Goal: Check status: Check status

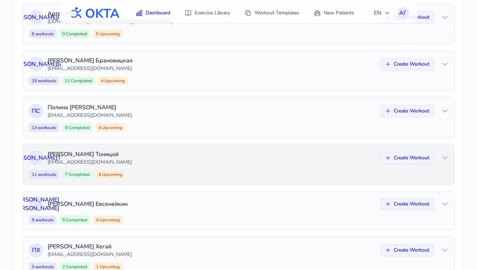
scroll to position [183, 0]
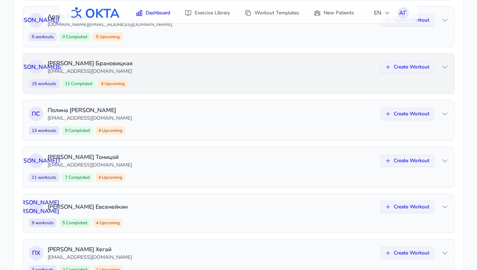
click at [222, 84] on div "15 workouts 11 Completed 4 Upcoming Create Workout" at bounding box center [239, 83] width 420 height 9
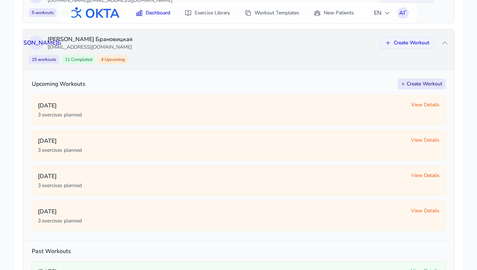
scroll to position [209, 0]
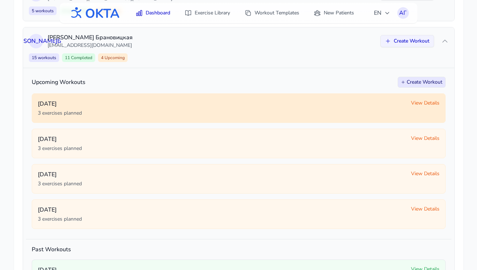
click at [426, 101] on span "View Details" at bounding box center [425, 103] width 29 height 7
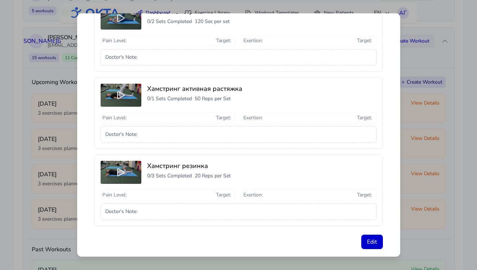
scroll to position [97, 0]
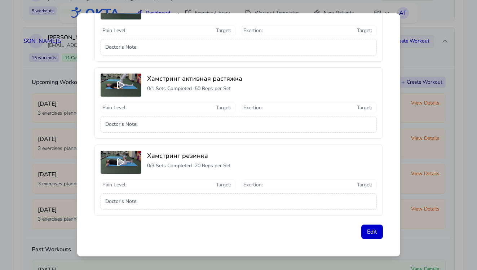
click at [427, 227] on div "Workout Details - [DATE] - [PERSON_NAME] Exercises Completed 0 / 3 Recorded Exe…" at bounding box center [238, 135] width 477 height 270
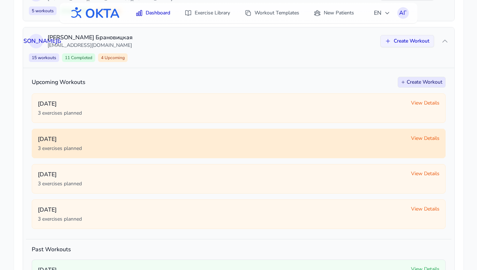
click at [430, 135] on span "View Details" at bounding box center [425, 138] width 29 height 7
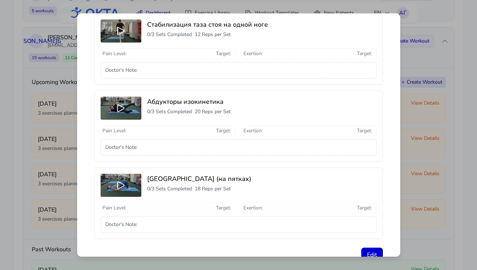
scroll to position [77, 0]
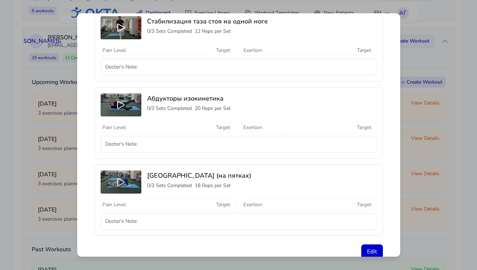
click at [449, 205] on div "Workout Details - [DATE] - [PERSON_NAME] Exercises Completed 0 / 3 Recorded Exe…" at bounding box center [238, 135] width 477 height 270
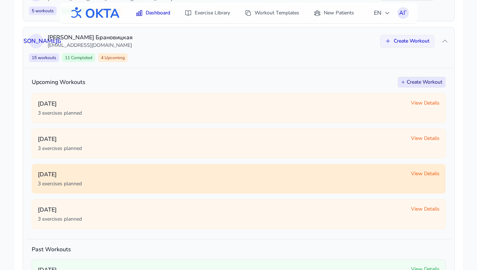
click at [427, 173] on span "View Details" at bounding box center [425, 173] width 29 height 7
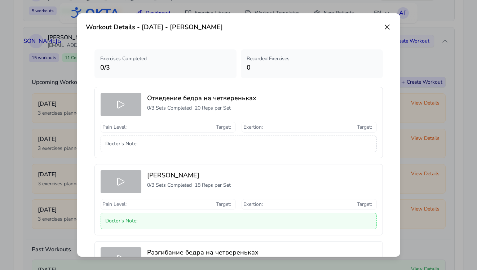
click at [336, 220] on div "Doctor's Note :" at bounding box center [239, 221] width 276 height 17
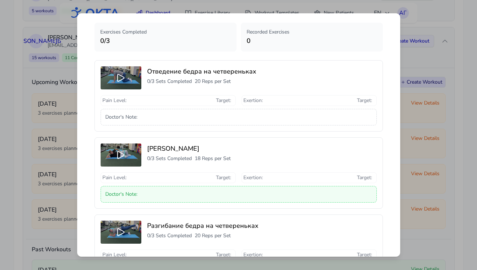
scroll to position [97, 0]
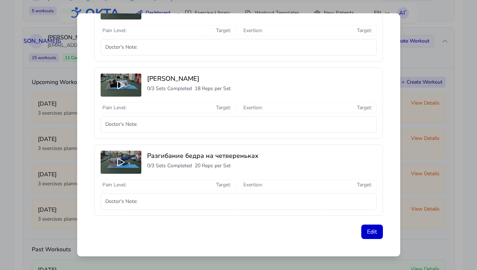
click at [449, 207] on div "Workout Details - [DATE] - [PERSON_NAME] Exercises Completed 0 / 3 Recorded Exe…" at bounding box center [238, 135] width 477 height 270
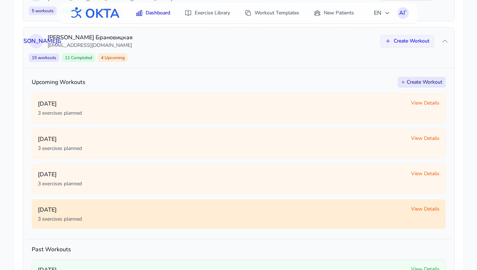
click at [431, 207] on span "View Details" at bounding box center [425, 209] width 29 height 7
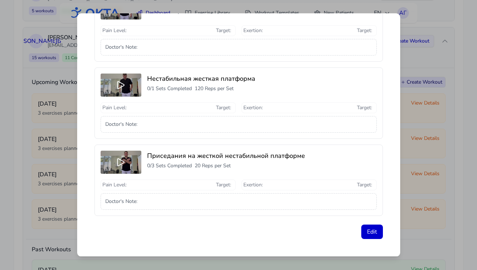
click at [421, 191] on div "Workout Details - [DATE] - [PERSON_NAME] Exercises Completed 0 / 3 Recorded Exe…" at bounding box center [238, 135] width 477 height 270
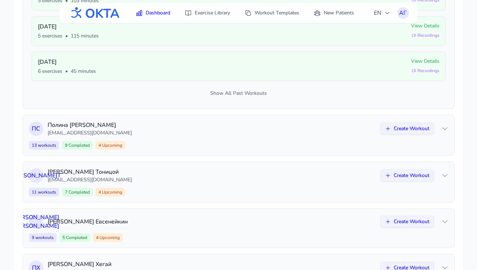
scroll to position [557, 0]
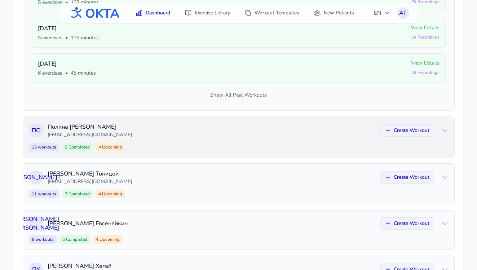
click at [399, 144] on div "13 workouts 9 Completed 4 Upcoming Create Workout" at bounding box center [239, 147] width 420 height 9
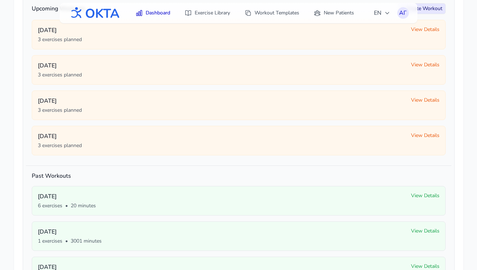
scroll to position [250, 0]
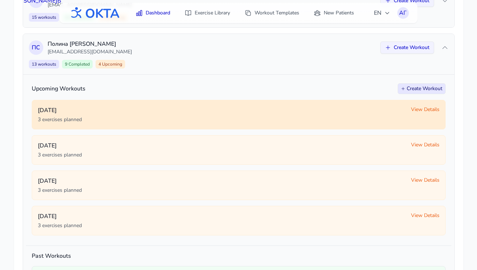
click at [422, 113] on div "[DATE] 3 exercises planned View Details" at bounding box center [239, 114] width 402 height 17
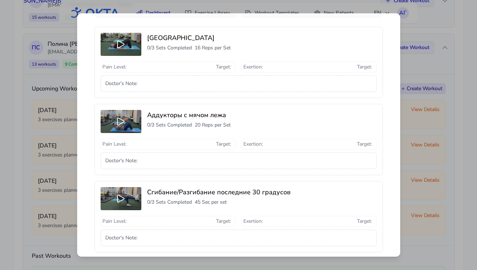
scroll to position [64, 0]
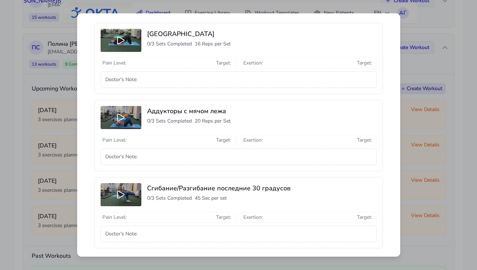
click at [426, 166] on div "Workout Details - [DATE] - [PERSON_NAME] Exercises Completed 0 / 3 Recorded Exe…" at bounding box center [238, 135] width 477 height 270
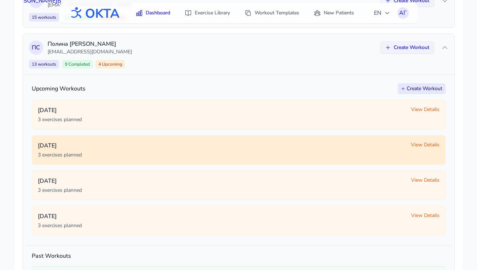
click at [427, 148] on span "View Details" at bounding box center [425, 144] width 29 height 7
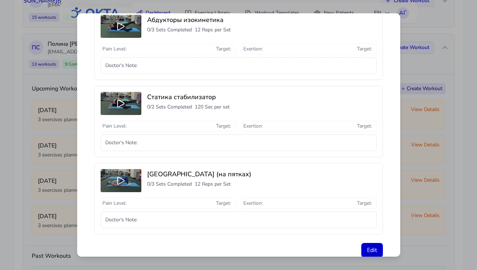
scroll to position [97, 0]
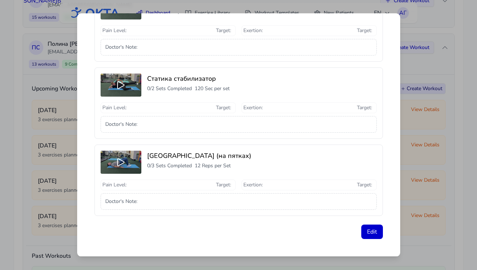
click at [446, 164] on div "Workout Details - [DATE] - [PERSON_NAME] Exercises Completed 0 / 3 Recorded Exe…" at bounding box center [238, 135] width 477 height 270
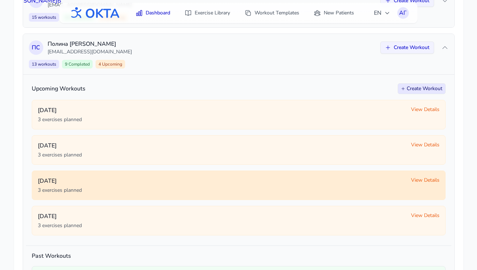
click at [423, 181] on span "View Details" at bounding box center [425, 180] width 29 height 7
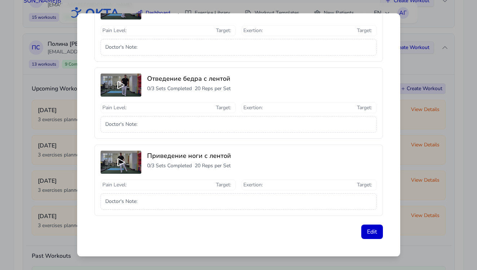
click at [422, 184] on div "Workout Details - [DATE] - [PERSON_NAME] Exercises Completed 0 / 3 Recorded Exe…" at bounding box center [238, 135] width 477 height 270
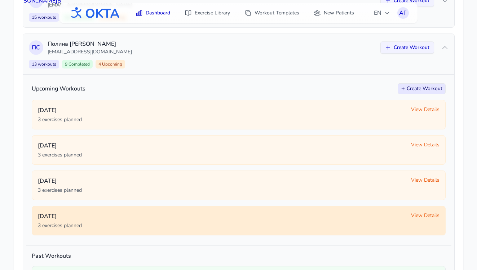
click at [417, 214] on span "View Details" at bounding box center [425, 215] width 29 height 7
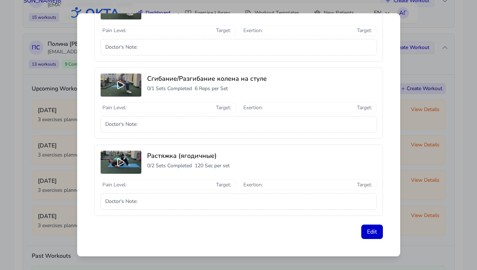
scroll to position [0, 0]
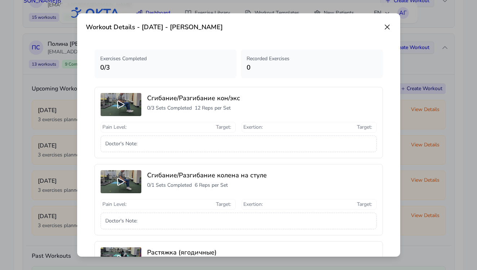
click at [387, 25] on icon at bounding box center [387, 27] width 9 height 9
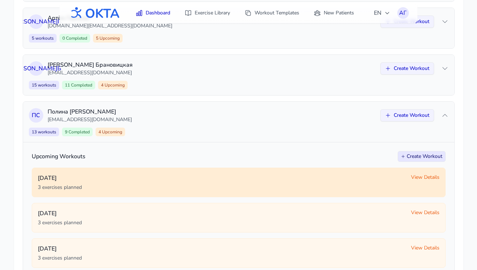
scroll to position [215, 0]
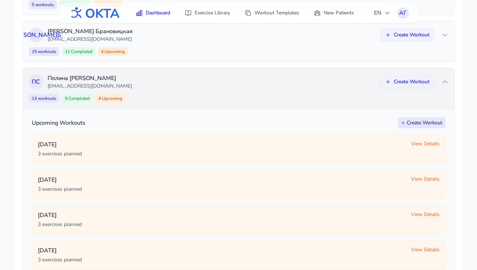
click at [338, 96] on div "13 workouts 9 Completed 4 Upcoming Create Workout" at bounding box center [239, 98] width 420 height 9
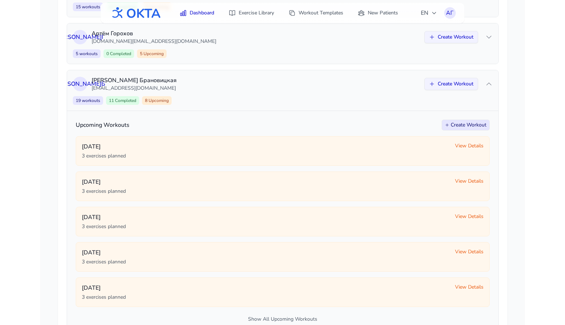
scroll to position [164, 0]
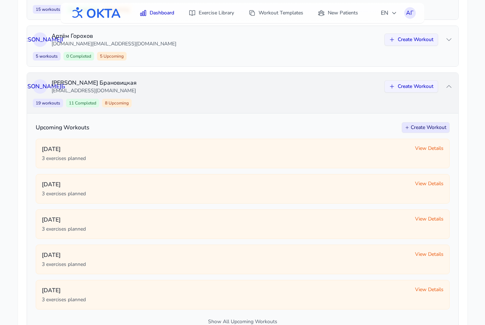
click at [242, 88] on p "[EMAIL_ADDRESS][DOMAIN_NAME]" at bounding box center [216, 90] width 329 height 7
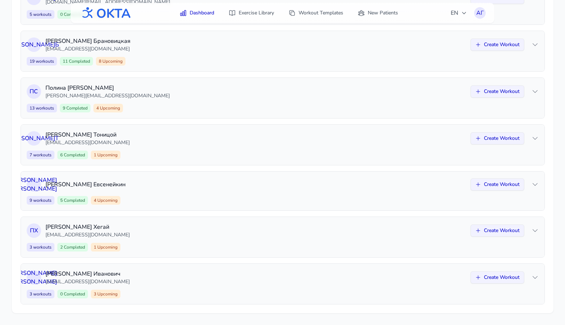
scroll to position [203, 0]
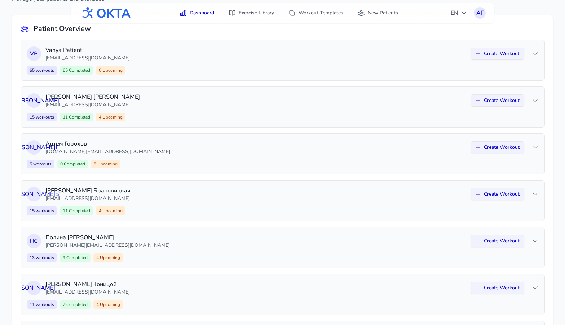
scroll to position [57, 0]
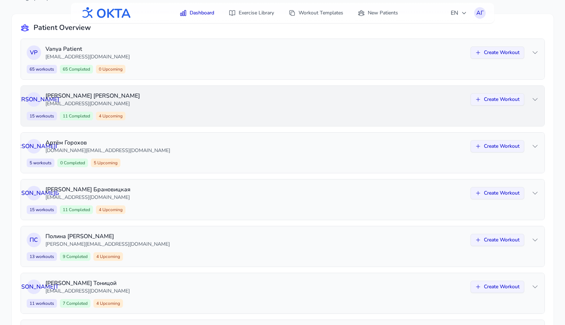
click at [231, 111] on div "О К Ольга Кузнецова kuzov.1812@mail.ru Create Workout 15 workouts 11 Completed …" at bounding box center [283, 106] width 524 height 40
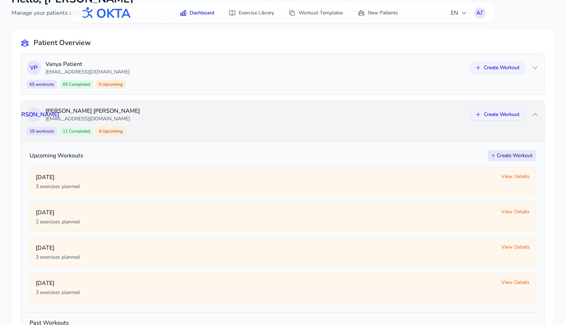
scroll to position [30, 0]
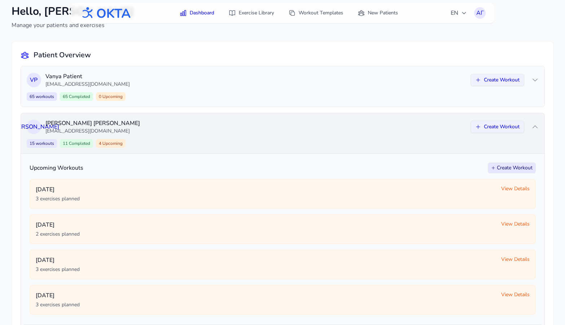
click at [204, 128] on p "[EMAIL_ADDRESS][DOMAIN_NAME]" at bounding box center [255, 131] width 421 height 7
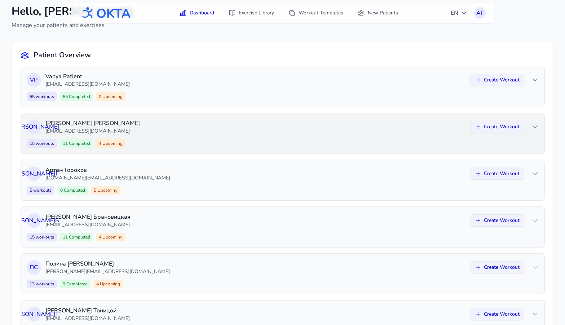
scroll to position [139, 0]
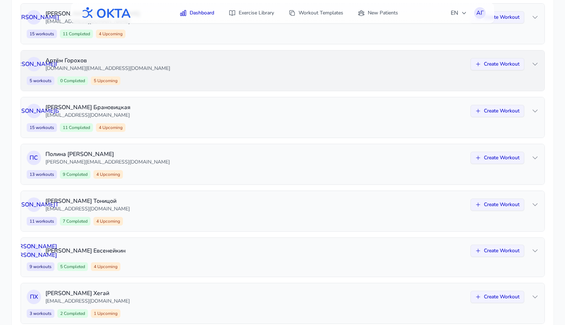
click at [198, 73] on div "А Г Артём Горохов gor0hov.ar@yandex.ru Create Workout 5 workouts 0 Completed 5 …" at bounding box center [283, 71] width 524 height 40
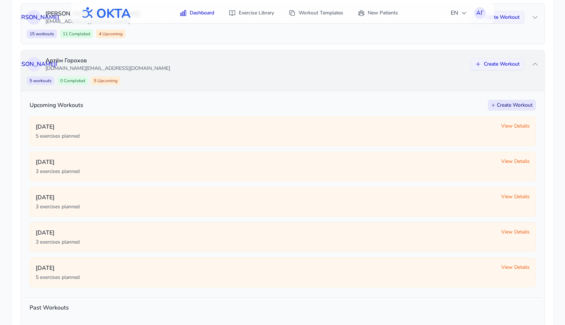
click at [198, 73] on div "А Г Артём Горохов gor0hov.ar@yandex.ru Create Workout 5 workouts 0 Completed 5 …" at bounding box center [283, 71] width 524 height 40
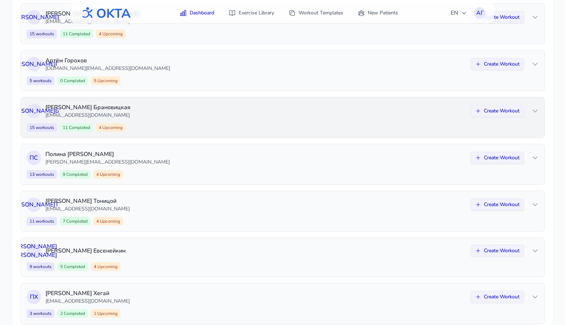
click at [195, 112] on p "[EMAIL_ADDRESS][DOMAIN_NAME]" at bounding box center [255, 115] width 421 height 7
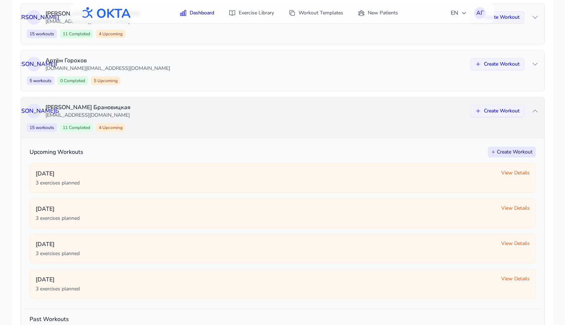
click at [195, 112] on p "[EMAIL_ADDRESS][DOMAIN_NAME]" at bounding box center [255, 115] width 421 height 7
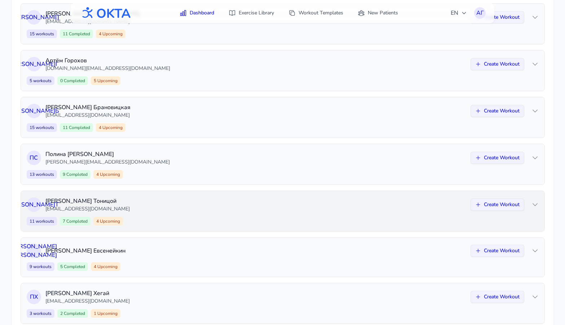
scroll to position [206, 0]
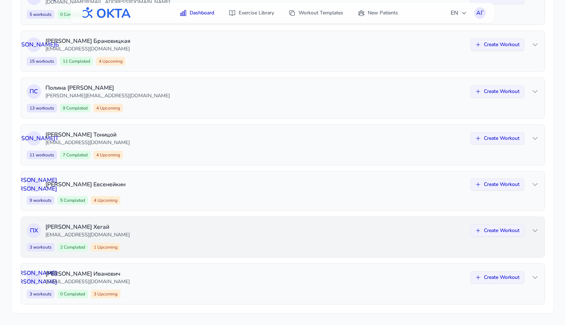
click at [175, 246] on div "3 workouts 2 Completed 1 Upcoming Create Workout" at bounding box center [283, 247] width 512 height 9
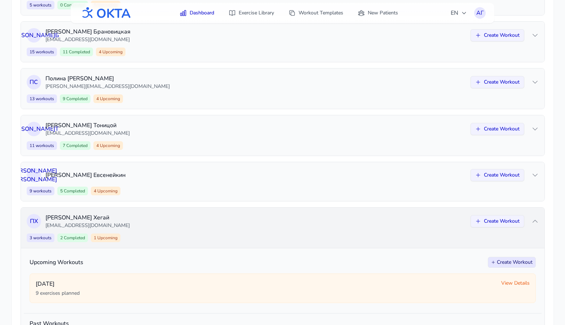
scroll to position [136, 0]
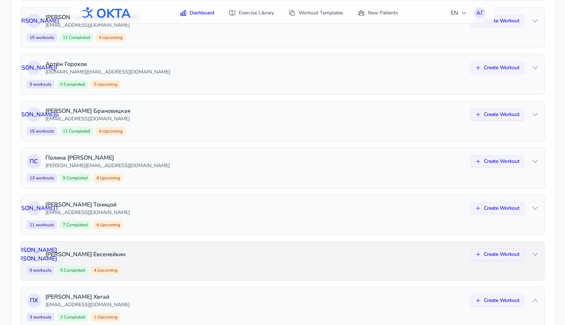
click at [171, 252] on p "Николай Евсенейкин" at bounding box center [255, 254] width 421 height 9
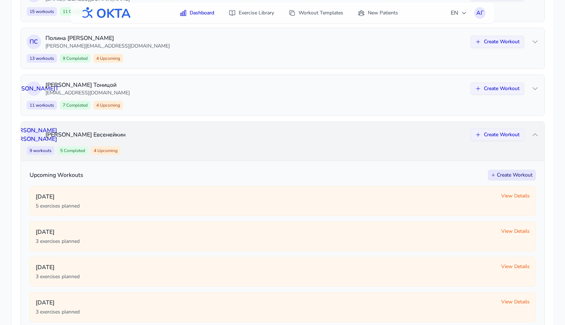
scroll to position [201, 0]
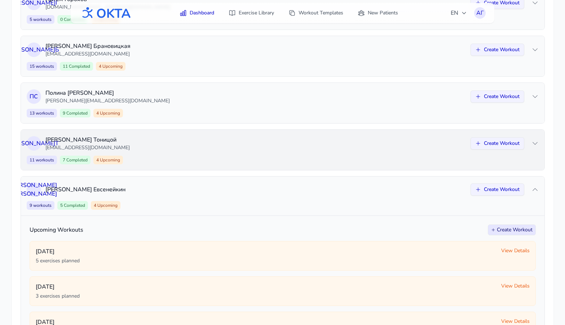
click at [170, 155] on div "К Т Ксения Тоницой ktonitsoy@gmail.com Create Workout 11 workouts 7 Completed 4…" at bounding box center [283, 150] width 524 height 40
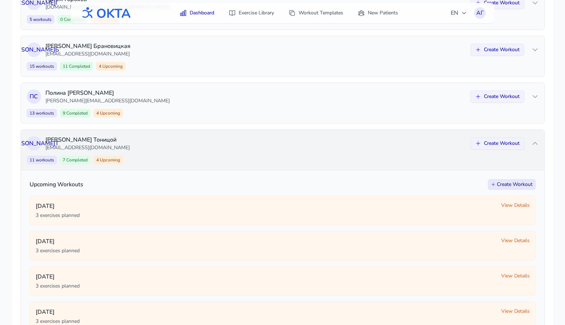
click at [170, 155] on div "К Т Ксения Тоницой ktonitsoy@gmail.com Create Workout 11 workouts 7 Completed 4…" at bounding box center [283, 150] width 524 height 40
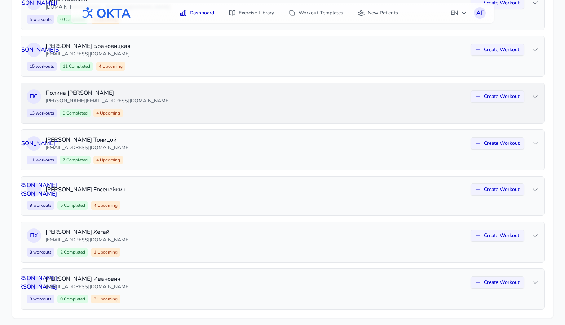
click at [167, 107] on div "П С Полина Сафонова polina@oktahealth.com Create Workout 13 workouts 9 Complete…" at bounding box center [283, 103] width 524 height 40
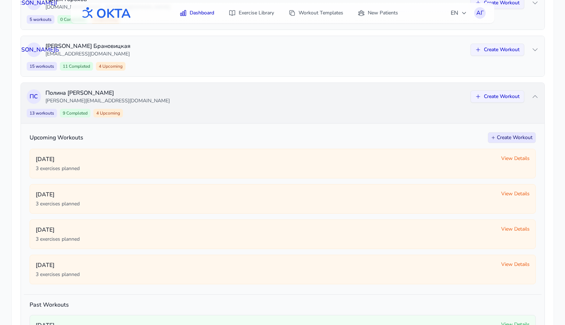
click at [167, 107] on div "П С Полина Сафонова polina@oktahealth.com Create Workout 13 workouts 9 Complete…" at bounding box center [283, 103] width 524 height 40
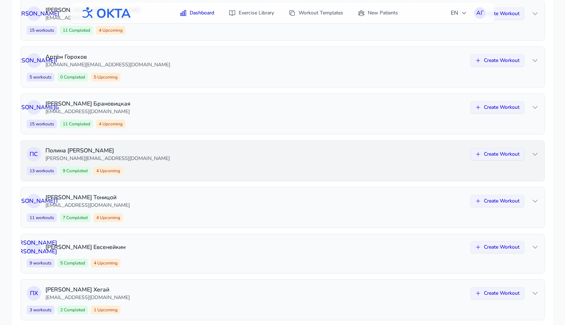
scroll to position [98, 0]
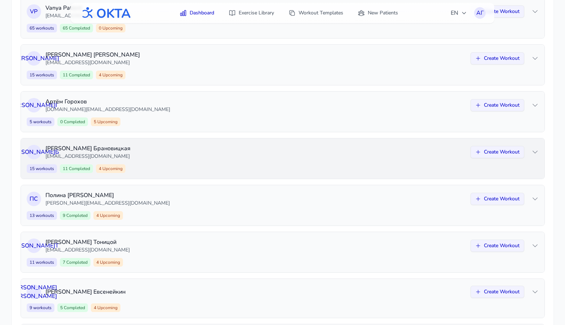
click at [170, 167] on div "15 workouts 11 Completed 4 Upcoming Create Workout" at bounding box center [283, 169] width 512 height 9
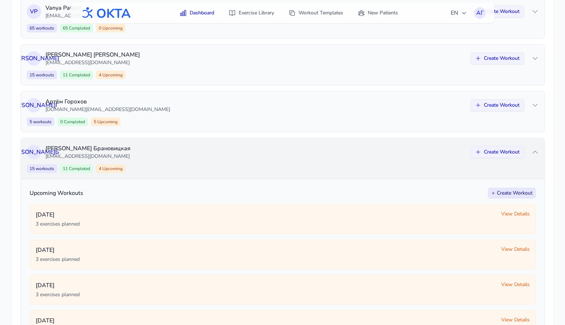
click at [170, 167] on div "15 workouts 11 Completed 4 Upcoming Create Workout" at bounding box center [283, 169] width 512 height 9
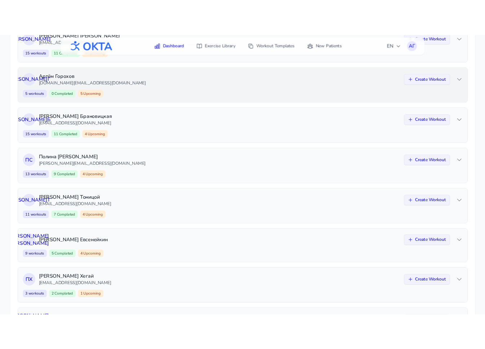
scroll to position [0, 0]
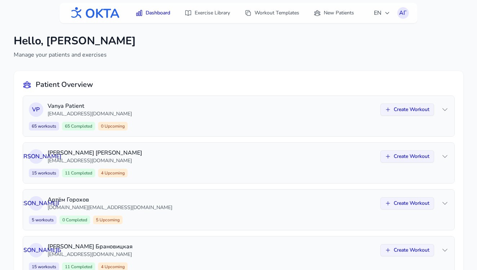
scroll to position [215, 0]
